Goal: Transaction & Acquisition: Book appointment/travel/reservation

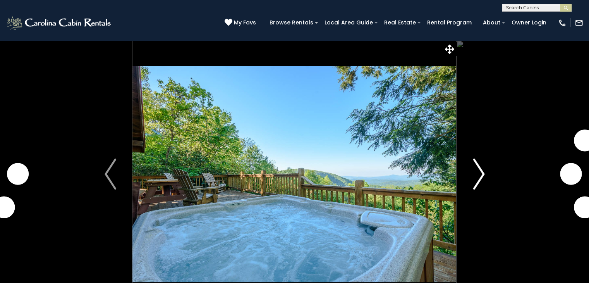
click at [474, 174] on img "Next" at bounding box center [479, 173] width 12 height 31
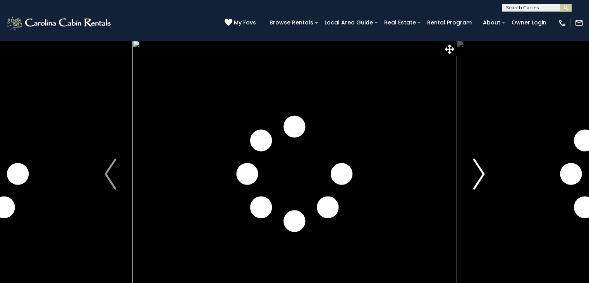
click at [474, 174] on img "Next" at bounding box center [479, 173] width 12 height 31
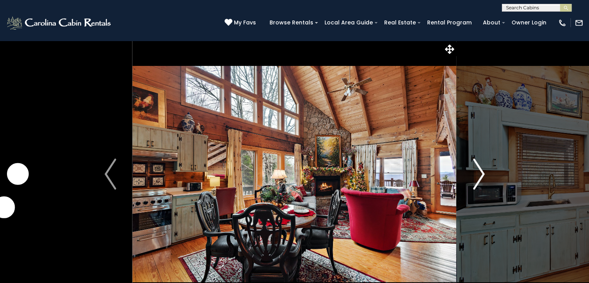
click at [474, 174] on img "Next" at bounding box center [479, 173] width 12 height 31
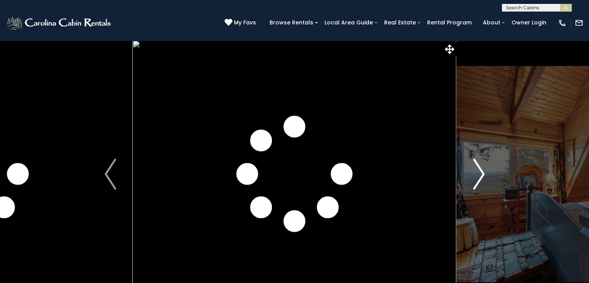
click at [474, 174] on img "Next" at bounding box center [479, 173] width 12 height 31
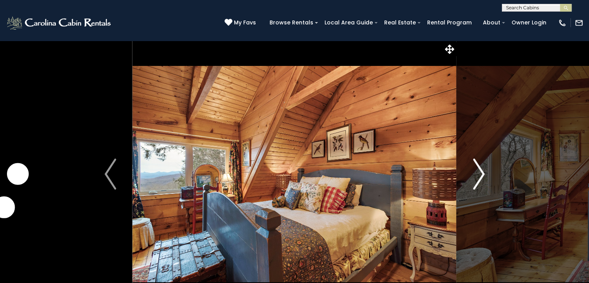
click at [474, 174] on img "Next" at bounding box center [479, 173] width 12 height 31
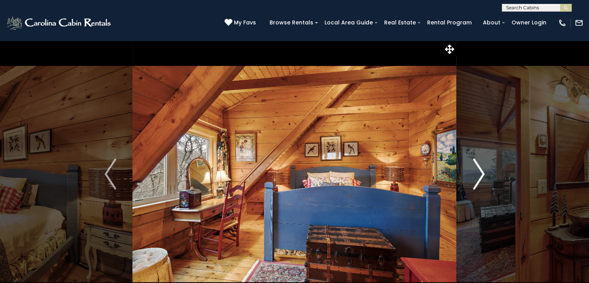
click at [474, 174] on img "Next" at bounding box center [479, 173] width 12 height 31
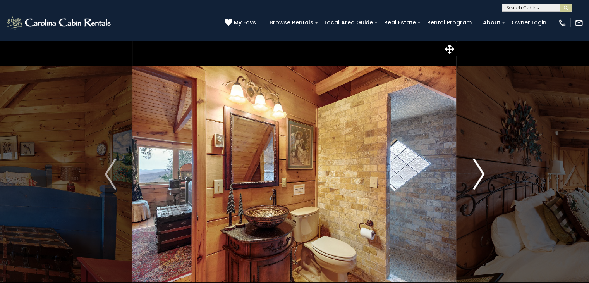
click at [474, 174] on img "Next" at bounding box center [479, 173] width 12 height 31
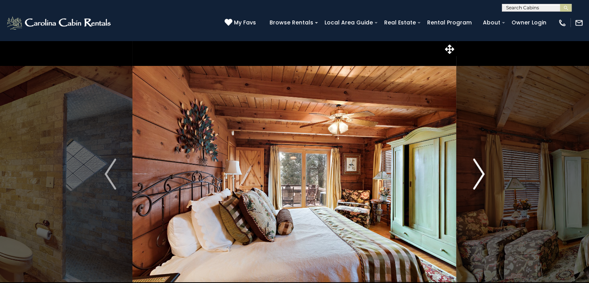
click at [474, 174] on img "Next" at bounding box center [479, 173] width 12 height 31
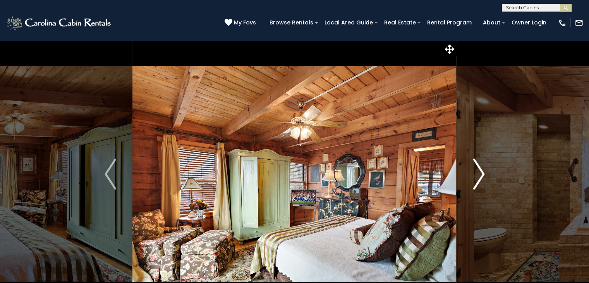
click at [474, 174] on img "Next" at bounding box center [479, 173] width 12 height 31
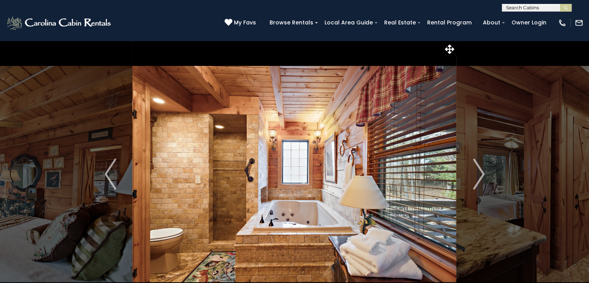
click at [213, 179] on img at bounding box center [295, 173] width 324 height 267
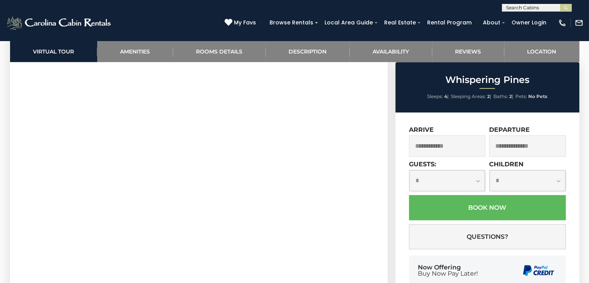
scroll to position [407, 0]
click at [444, 150] on input "text" at bounding box center [447, 145] width 77 height 21
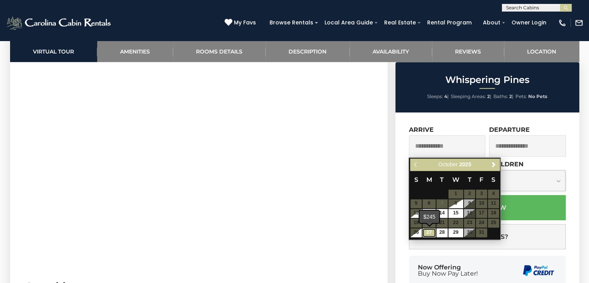
click at [430, 231] on link "27" at bounding box center [429, 232] width 13 height 9
type input "**********"
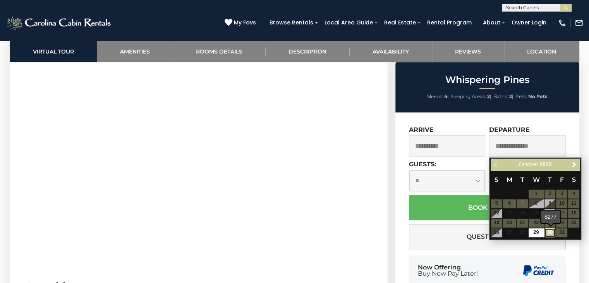
click at [549, 232] on link "30" at bounding box center [550, 232] width 11 height 9
type input "**********"
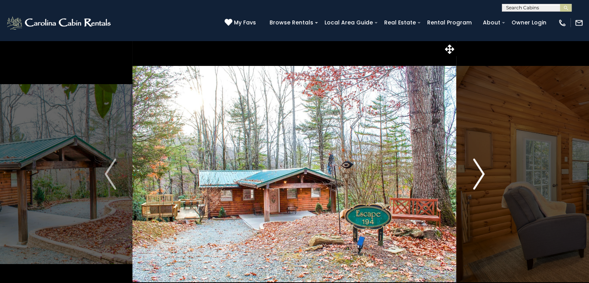
click at [477, 172] on img "Next" at bounding box center [479, 173] width 12 height 31
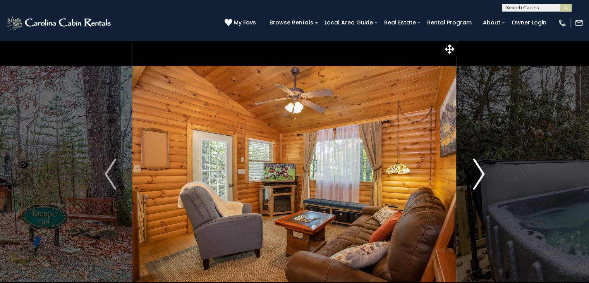
click at [477, 172] on img "Next" at bounding box center [479, 173] width 12 height 31
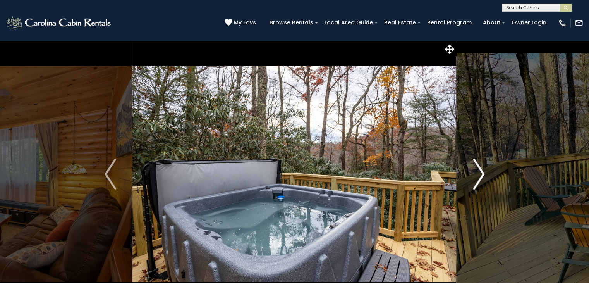
click at [477, 172] on img "Next" at bounding box center [479, 173] width 12 height 31
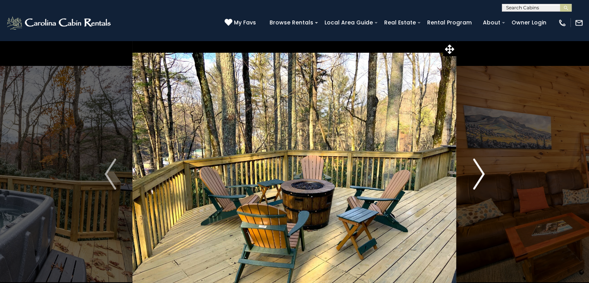
click at [477, 172] on img "Next" at bounding box center [479, 173] width 12 height 31
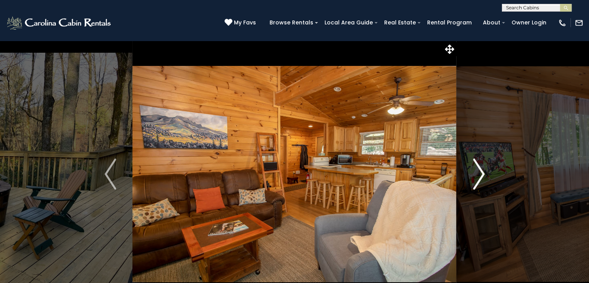
click at [477, 172] on img "Next" at bounding box center [479, 173] width 12 height 31
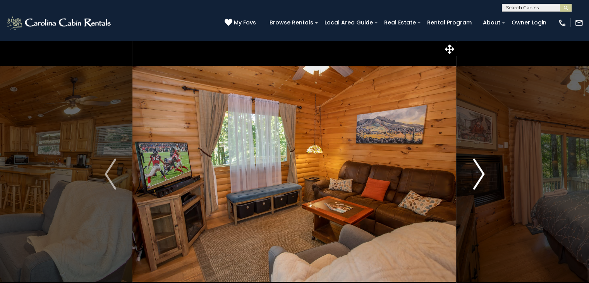
click at [477, 172] on img "Next" at bounding box center [479, 173] width 12 height 31
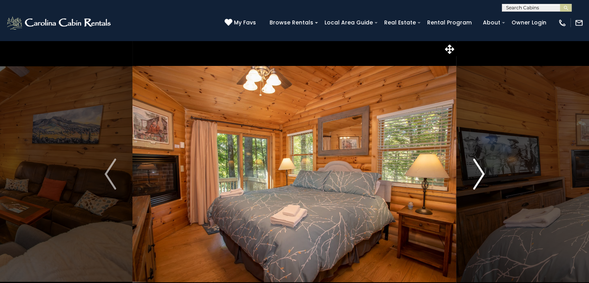
click at [477, 172] on img "Next" at bounding box center [479, 173] width 12 height 31
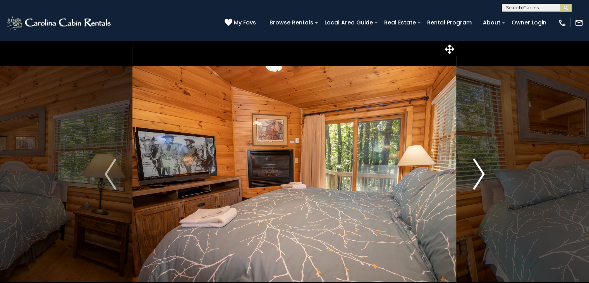
click at [477, 172] on img "Next" at bounding box center [479, 173] width 12 height 31
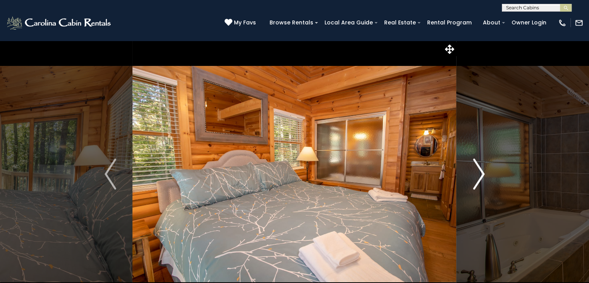
click at [477, 172] on img "Next" at bounding box center [479, 173] width 12 height 31
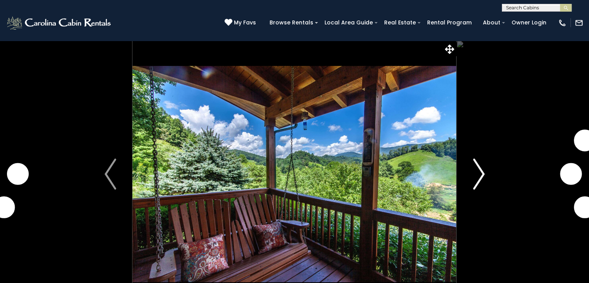
click at [484, 172] on img "Next" at bounding box center [479, 173] width 12 height 31
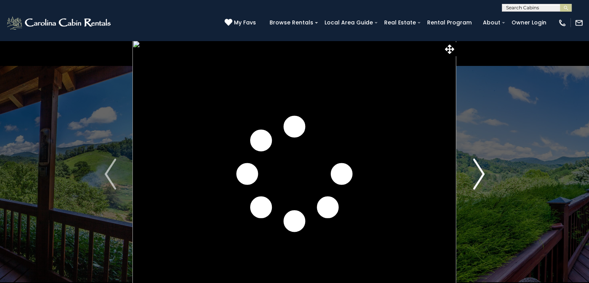
click at [484, 172] on img "Next" at bounding box center [479, 173] width 12 height 31
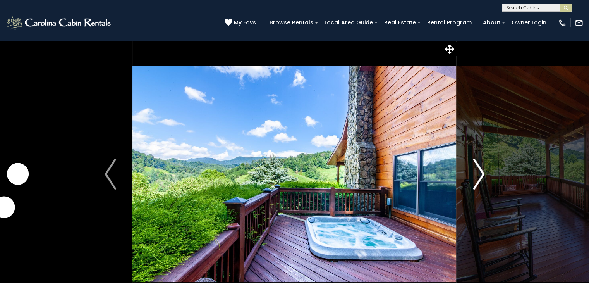
click at [484, 172] on img "Next" at bounding box center [479, 173] width 12 height 31
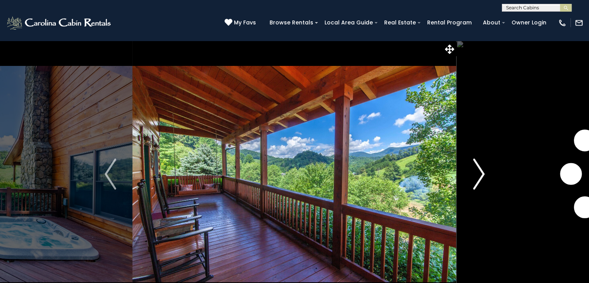
click at [484, 172] on img "Next" at bounding box center [479, 173] width 12 height 31
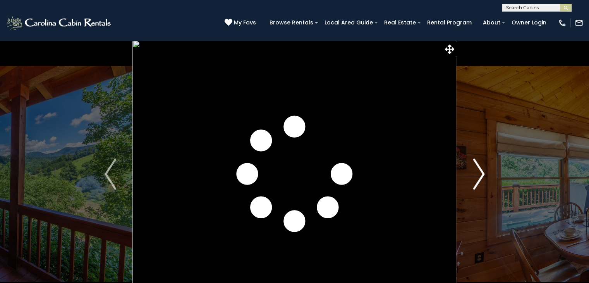
click at [484, 172] on img "Next" at bounding box center [479, 173] width 12 height 31
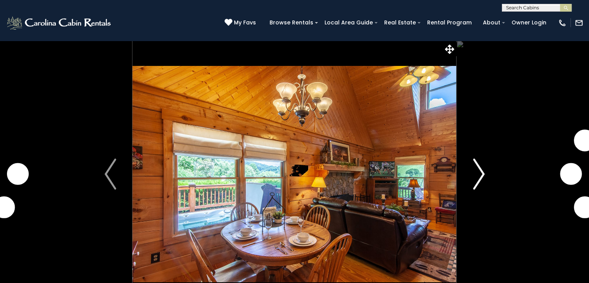
click at [484, 172] on img "Next" at bounding box center [479, 173] width 12 height 31
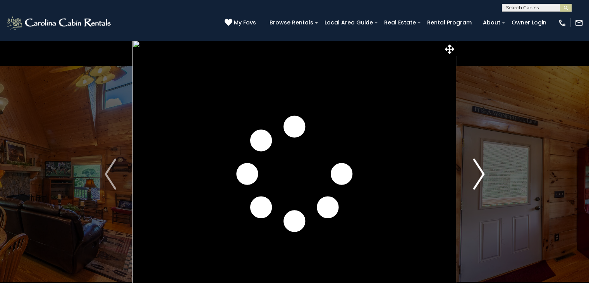
click at [484, 172] on img "Next" at bounding box center [479, 173] width 12 height 31
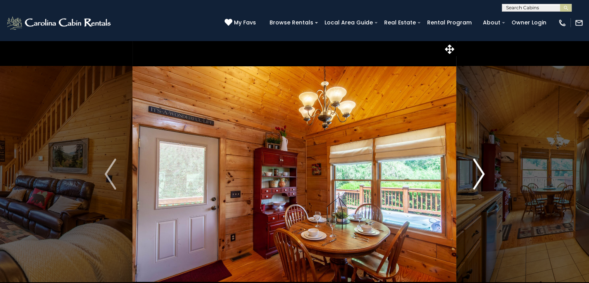
click at [484, 172] on img "Next" at bounding box center [479, 173] width 12 height 31
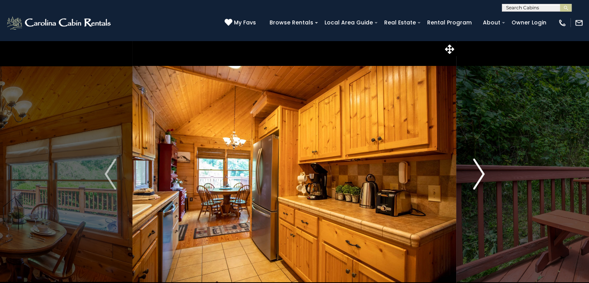
click at [484, 172] on img "Next" at bounding box center [479, 173] width 12 height 31
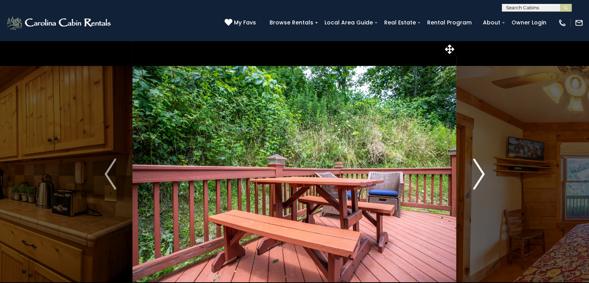
click at [484, 172] on img "Next" at bounding box center [479, 173] width 12 height 31
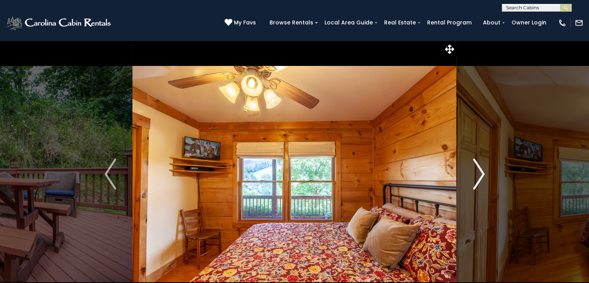
click at [484, 172] on img "Next" at bounding box center [479, 173] width 12 height 31
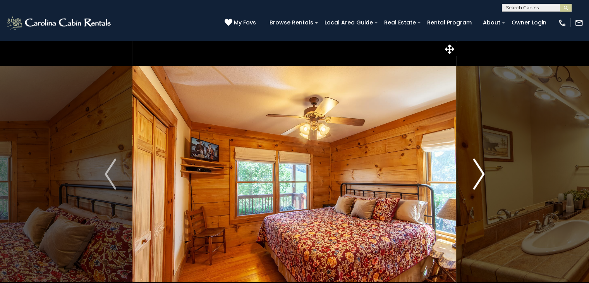
click at [484, 172] on img "Next" at bounding box center [479, 173] width 12 height 31
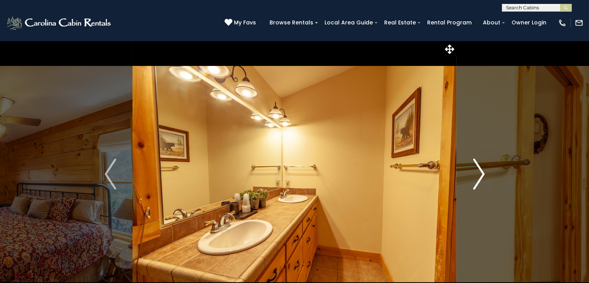
click at [484, 172] on img "Next" at bounding box center [479, 173] width 12 height 31
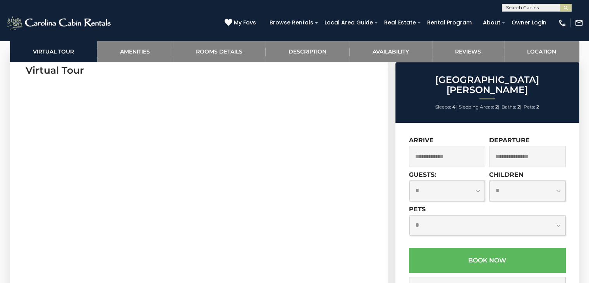
scroll to position [387, 0]
click at [444, 146] on input "text" at bounding box center [447, 156] width 77 height 21
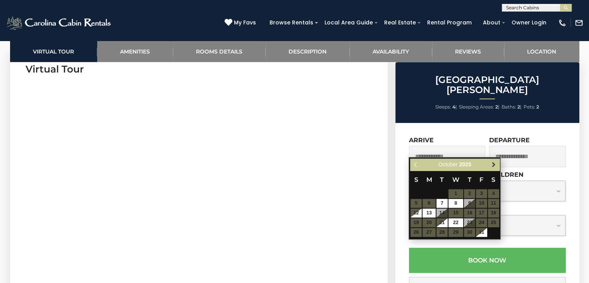
click at [494, 163] on span "Next" at bounding box center [494, 165] width 6 height 6
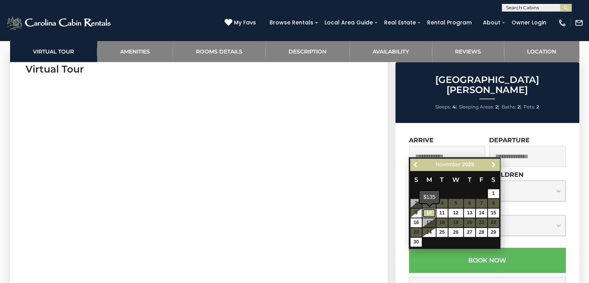
click at [428, 213] on link "10" at bounding box center [429, 212] width 13 height 9
type input "**********"
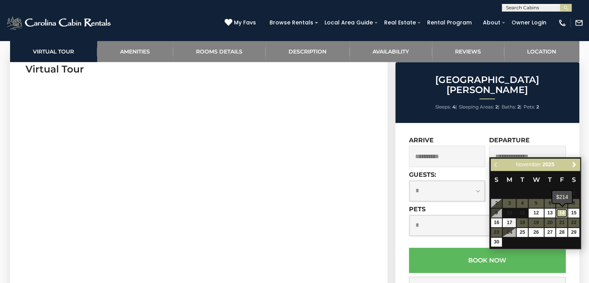
click at [563, 213] on link "14" at bounding box center [561, 212] width 11 height 9
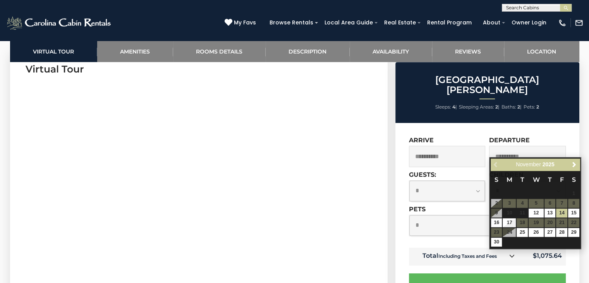
click at [511, 146] on input "**********" at bounding box center [527, 156] width 77 height 21
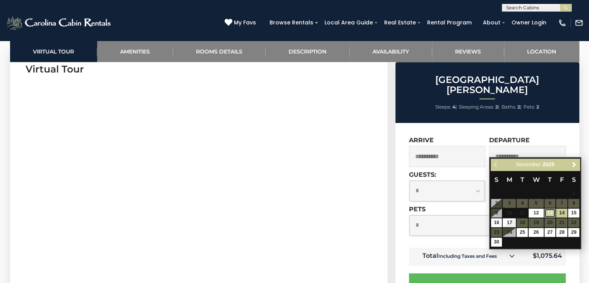
click at [552, 214] on link "13" at bounding box center [550, 212] width 11 height 9
type input "**********"
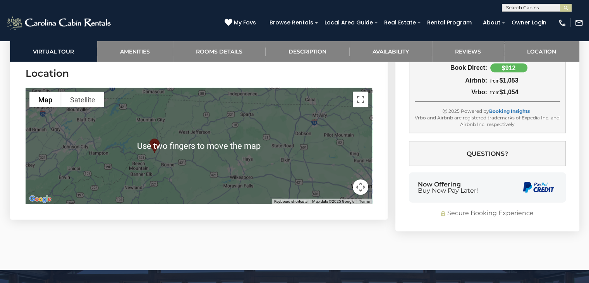
scroll to position [1665, 0]
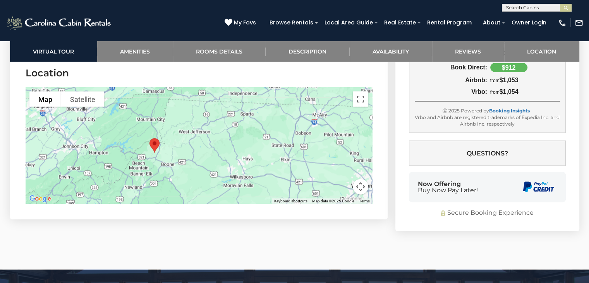
click at [105, 173] on div at bounding box center [199, 146] width 347 height 116
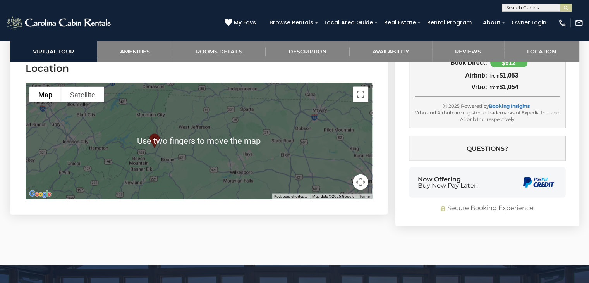
scroll to position [1670, 0]
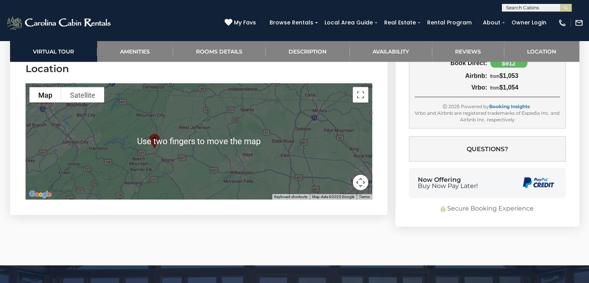
click at [96, 180] on div at bounding box center [199, 141] width 347 height 116
